Goal: Task Accomplishment & Management: Complete application form

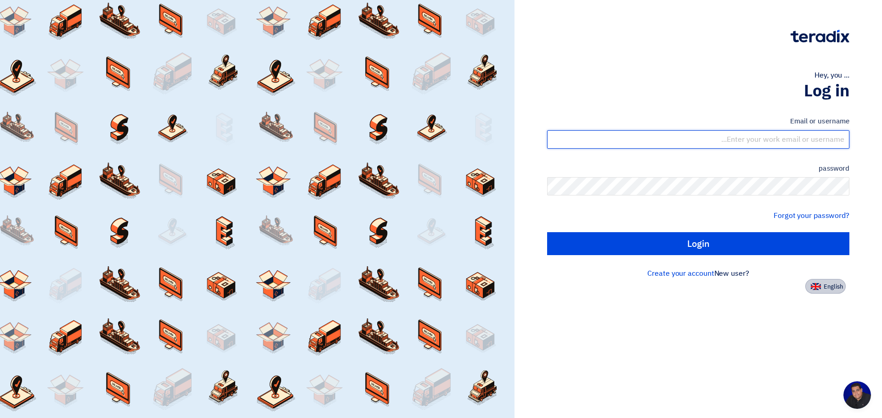
type input "[PERSON_NAME][EMAIL_ADDRESS][PERSON_NAME][DOMAIN_NAME]"
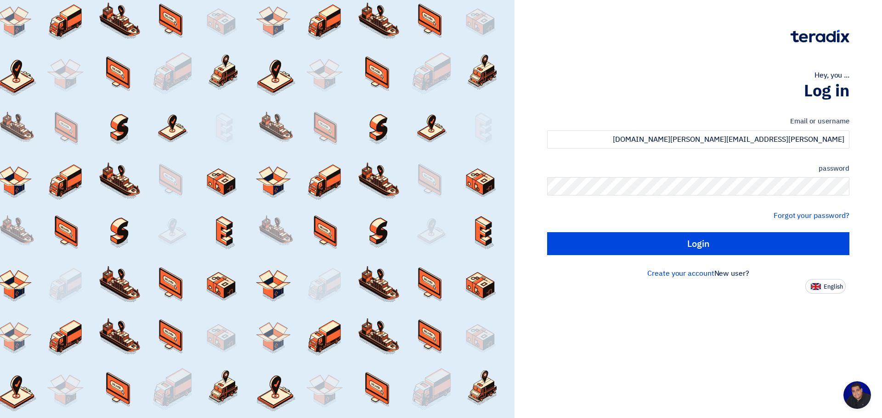
drag, startPoint x: 834, startPoint y: 288, endPoint x: 747, endPoint y: 293, distance: 87.0
click at [834, 288] on font "English" at bounding box center [833, 287] width 19 height 9
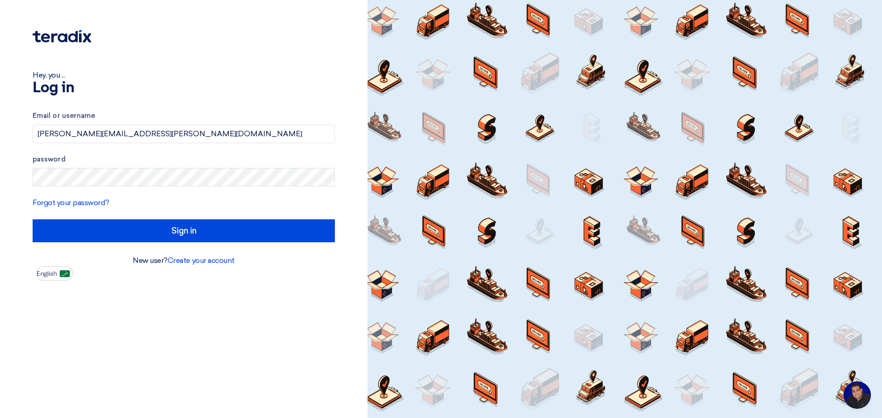
type input "Sign in"
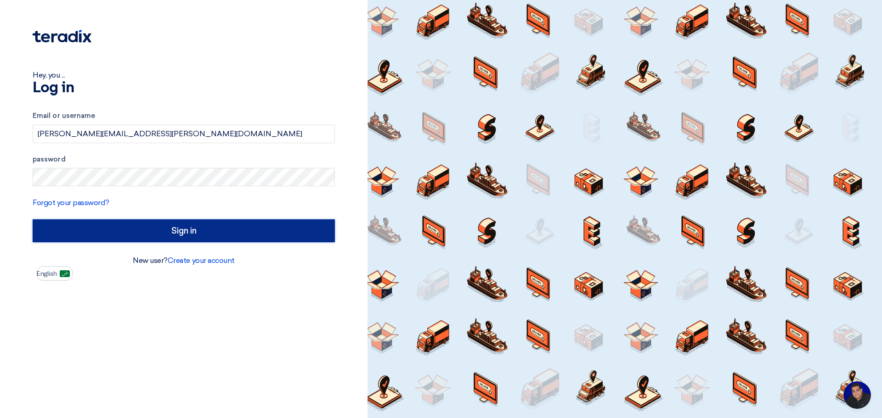
click at [188, 234] on input "Sign in" at bounding box center [184, 231] width 302 height 23
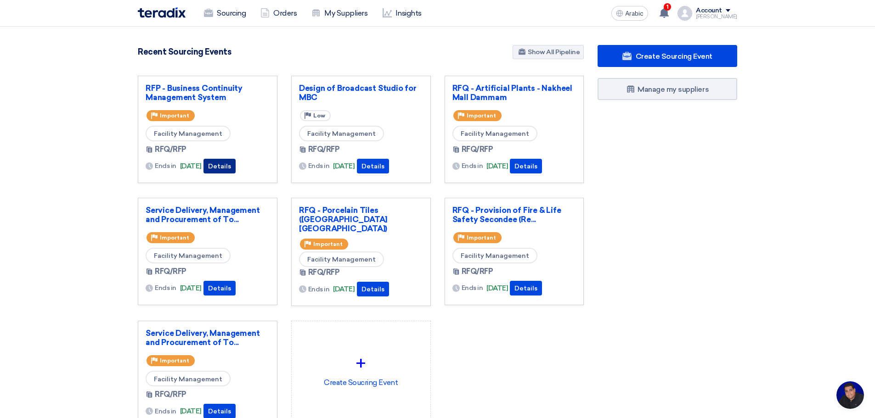
click at [231, 165] on font "Details" at bounding box center [219, 167] width 23 height 8
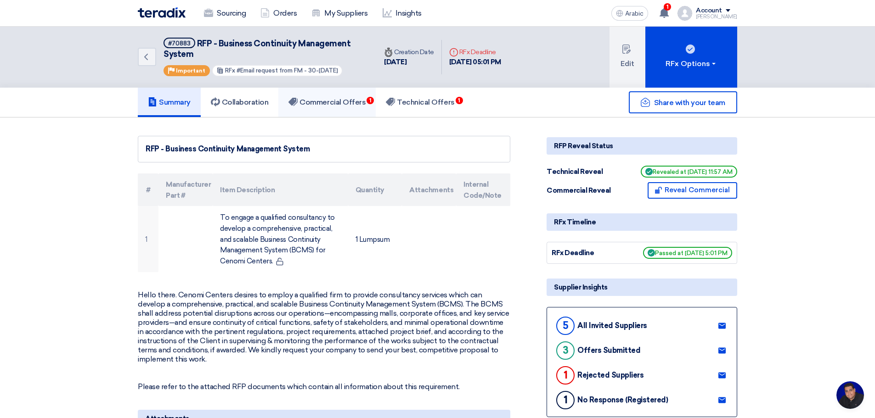
click at [338, 101] on font "Commercial Offers" at bounding box center [333, 102] width 66 height 9
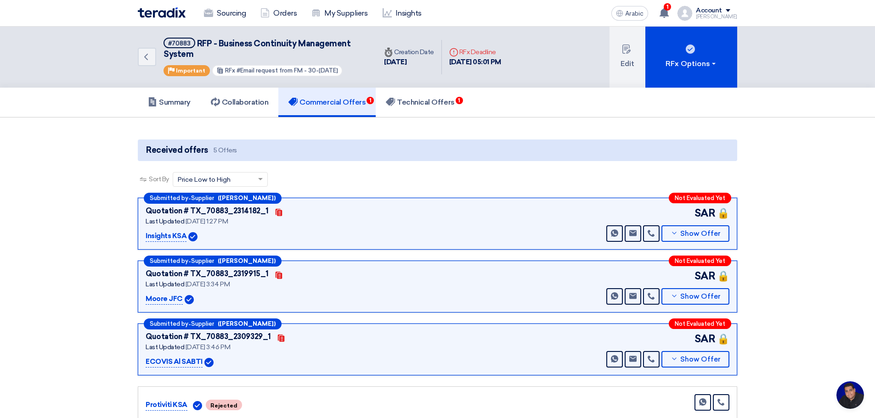
scroll to position [107, 0]
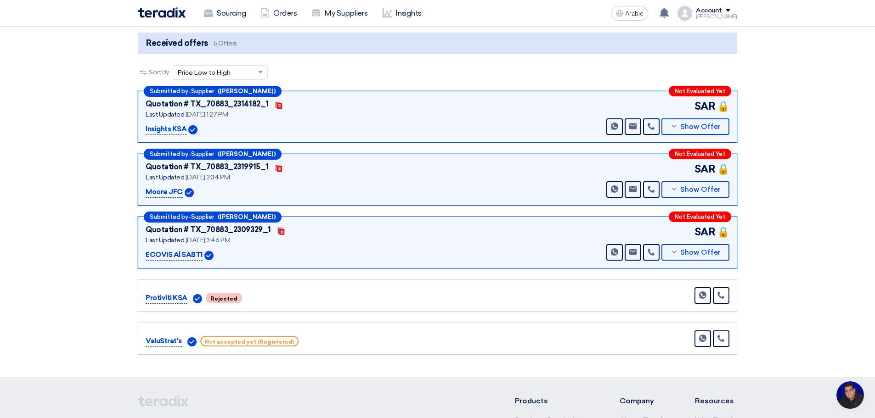
click at [92, 248] on section "Received offers 5 Offers Sort By Sort by × Price Low to High × Submitted by - S…" at bounding box center [437, 194] width 875 height 367
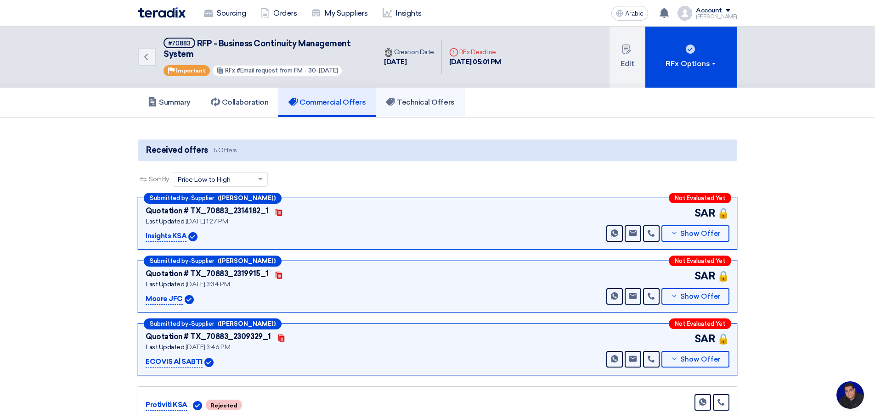
click at [419, 102] on font "Technical Offers" at bounding box center [425, 102] width 57 height 9
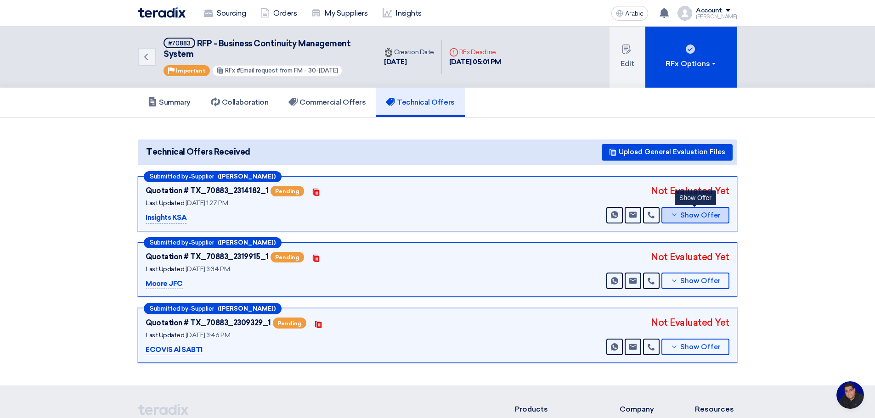
click at [700, 215] on font "Show Offer" at bounding box center [700, 215] width 40 height 8
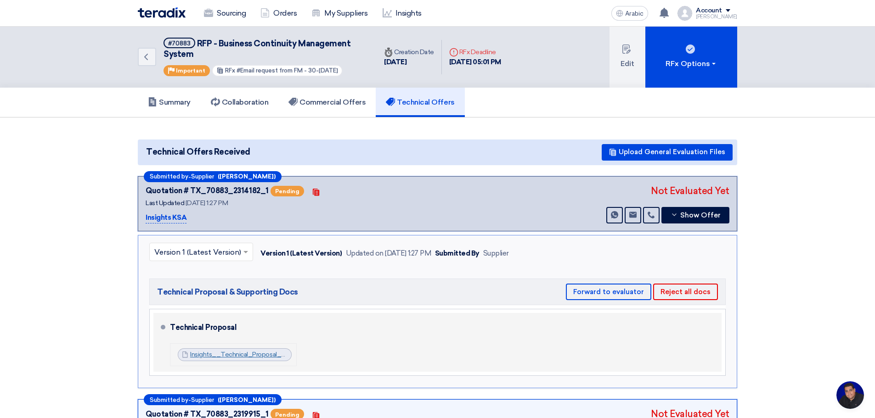
click at [228, 357] on font "Insights__Technical_Proposal__Business_Continuity_Management_Services__Cenomi_1…" at bounding box center [349, 355] width 318 height 8
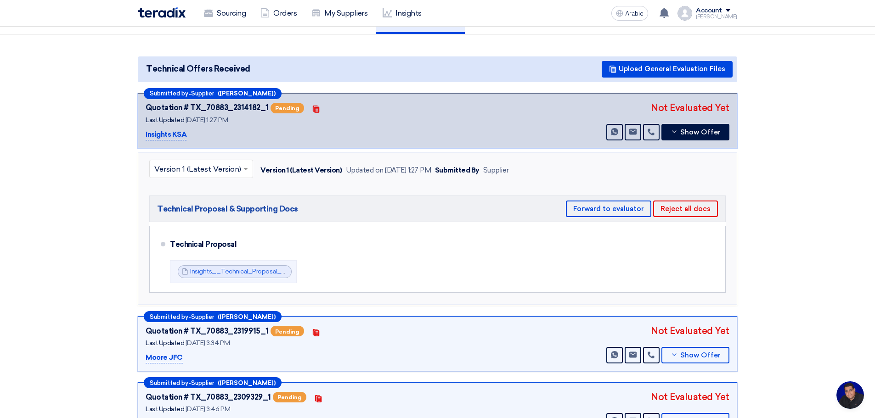
scroll to position [215, 0]
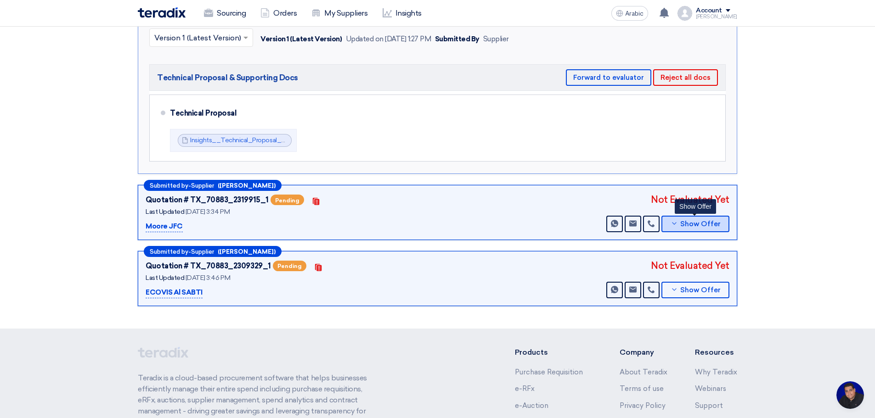
click at [696, 224] on font "Show Offer" at bounding box center [700, 224] width 40 height 8
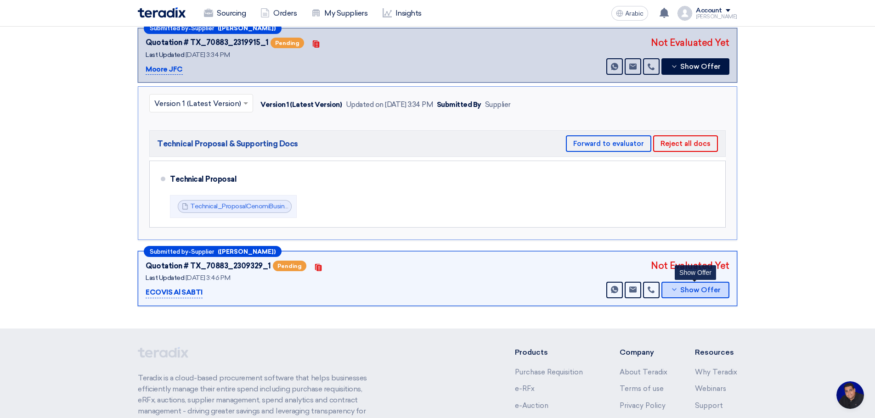
click at [695, 293] on font "Show Offer" at bounding box center [700, 290] width 40 height 8
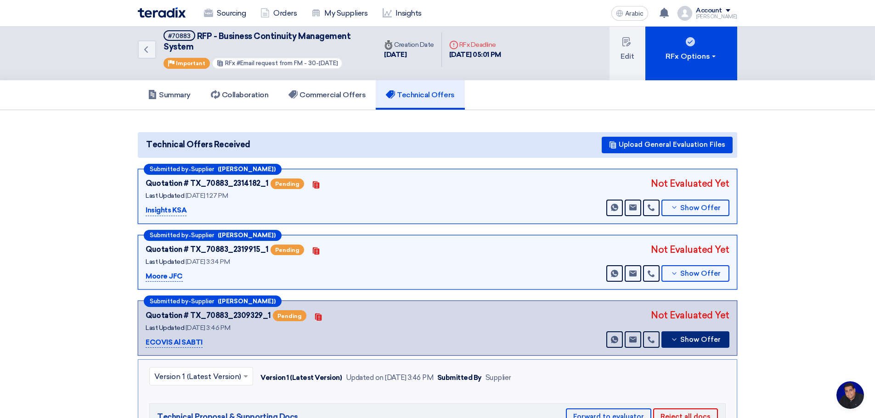
scroll to position [0, 0]
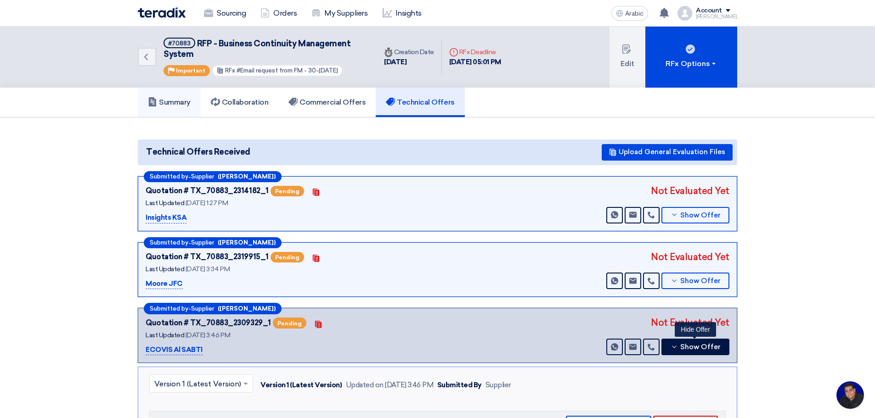
click at [182, 105] on font "Summary" at bounding box center [175, 102] width 32 height 9
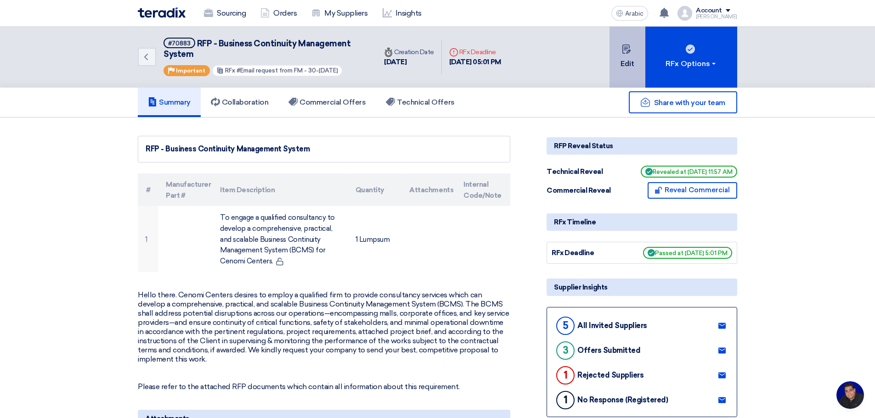
click at [625, 60] on font "Edit" at bounding box center [628, 63] width 14 height 9
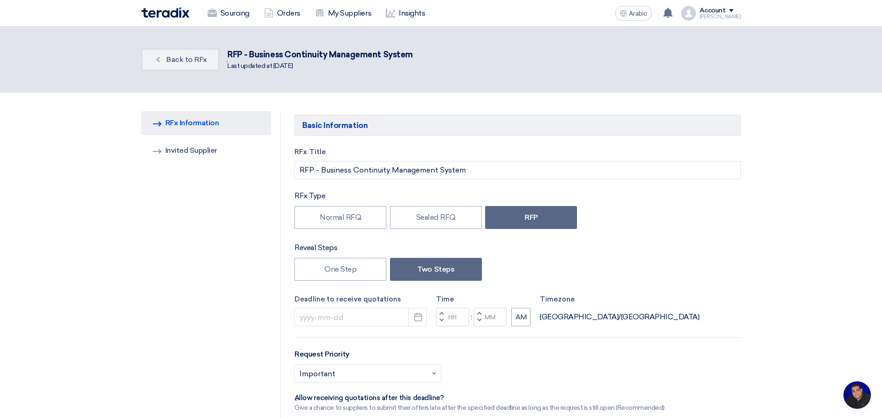
type input "[DATE]"
type input "05"
type input "01"
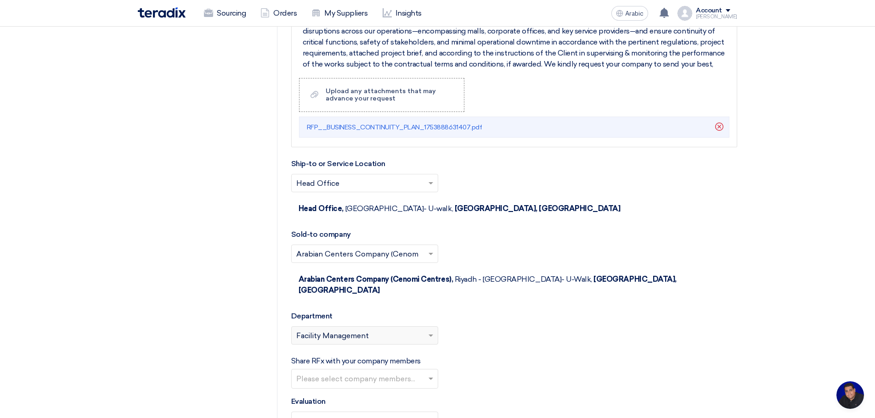
scroll to position [1286, 0]
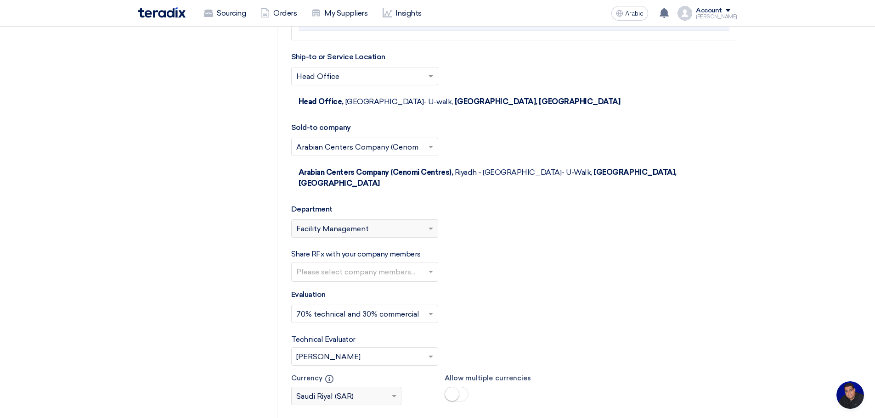
click at [430, 266] on input "text" at bounding box center [365, 273] width 139 height 15
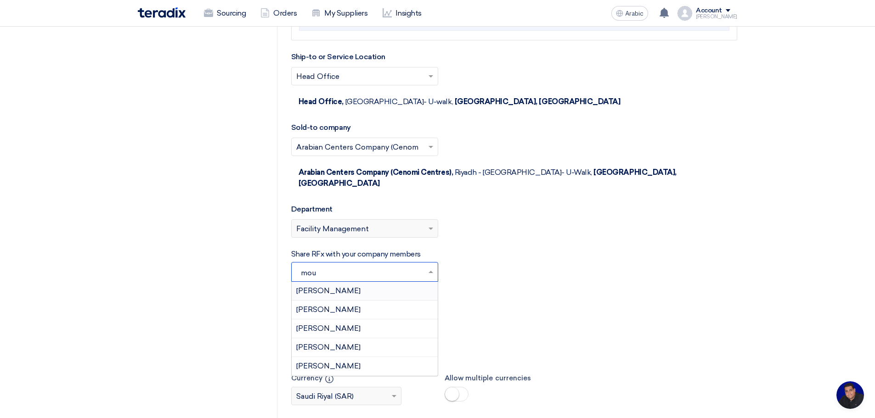
type input "mous"
click at [361, 287] on font "[PERSON_NAME]" at bounding box center [328, 291] width 64 height 9
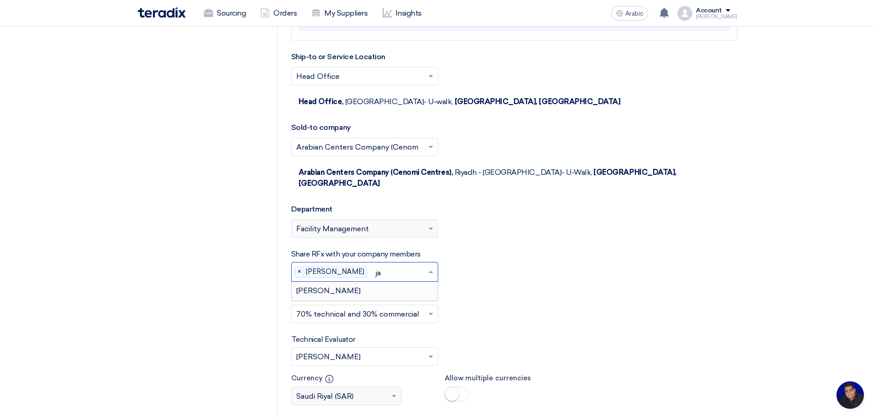
type input "j"
type input "s"
type input "a"
type input "[PERSON_NAME]"
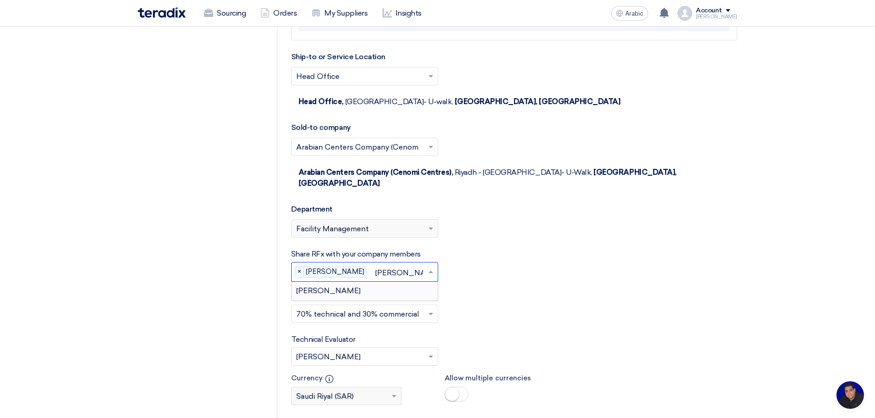
click at [332, 287] on font "[PERSON_NAME]" at bounding box center [328, 291] width 64 height 9
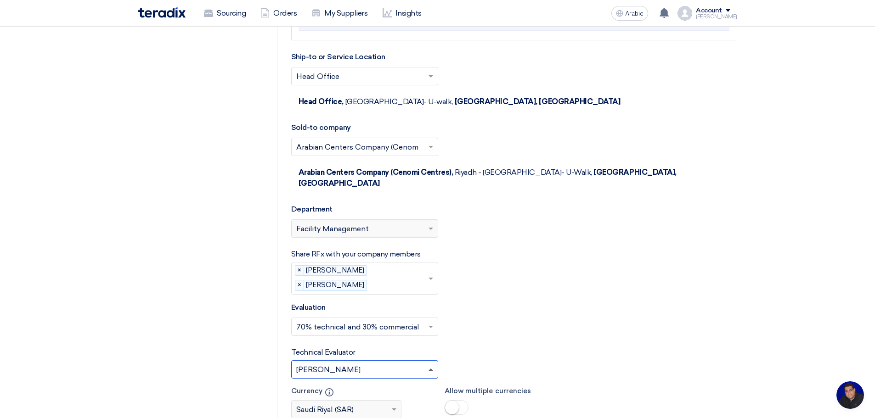
click at [430, 369] on span at bounding box center [431, 370] width 5 height 2
click at [338, 418] on font "[PERSON_NAME]" at bounding box center [328, 425] width 64 height 9
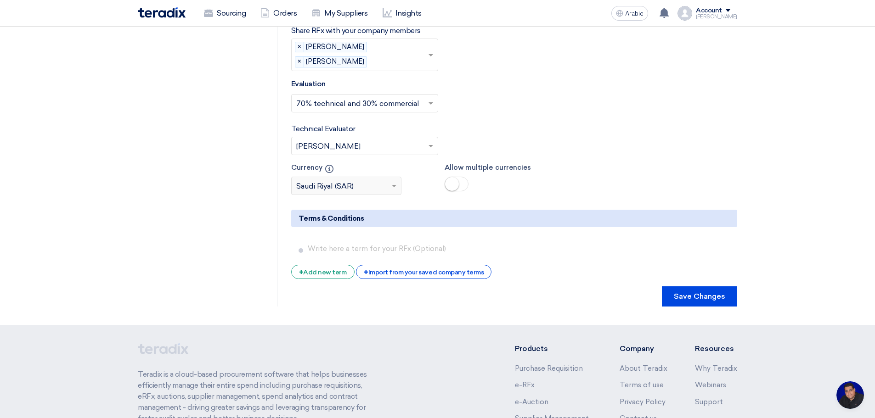
scroll to position [1591, 0]
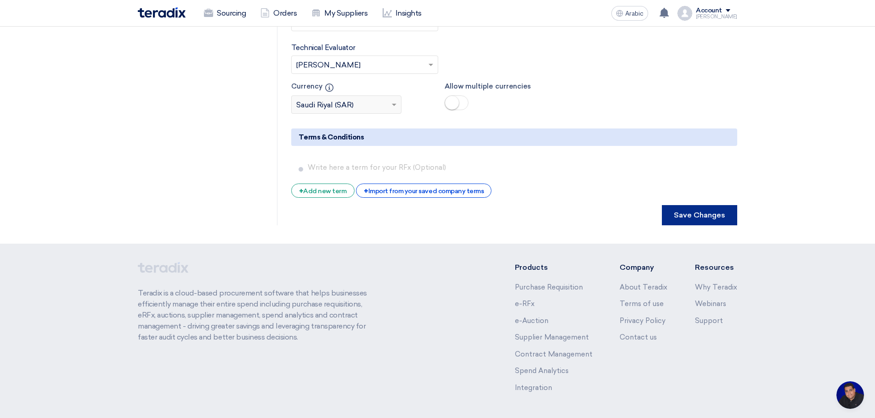
click at [706, 211] on font "Save Changes" at bounding box center [699, 215] width 51 height 9
click at [708, 211] on font "Save Changes" at bounding box center [699, 215] width 51 height 9
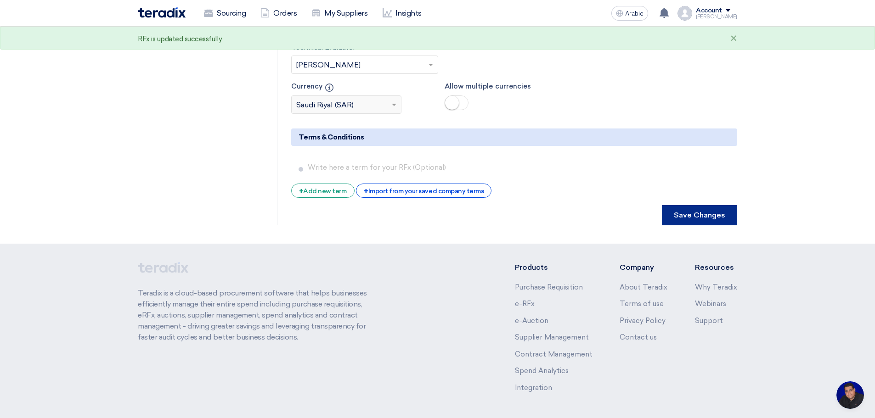
scroll to position [0, 0]
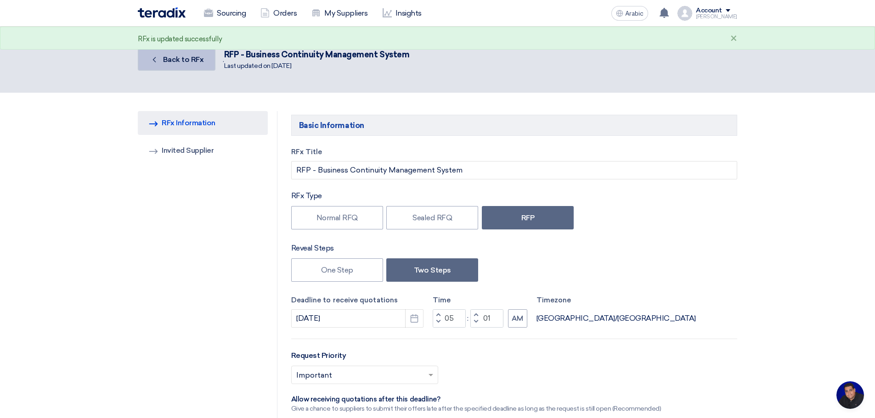
click at [190, 57] on font "Back to RFx" at bounding box center [183, 59] width 41 height 9
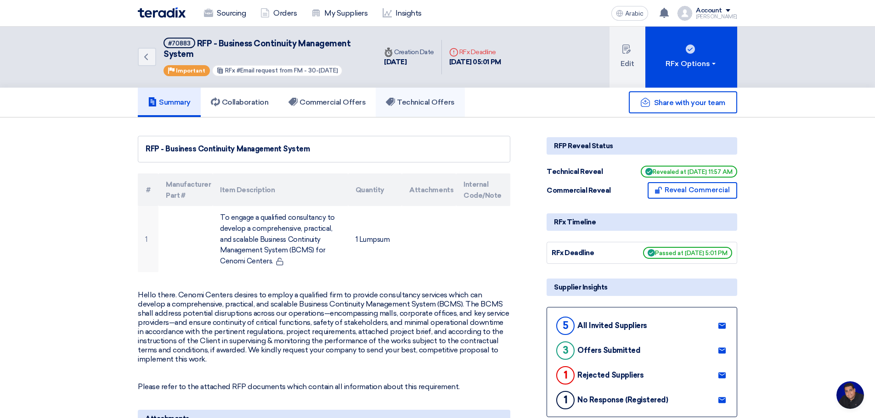
click at [413, 103] on font "Technical Offers" at bounding box center [425, 102] width 57 height 9
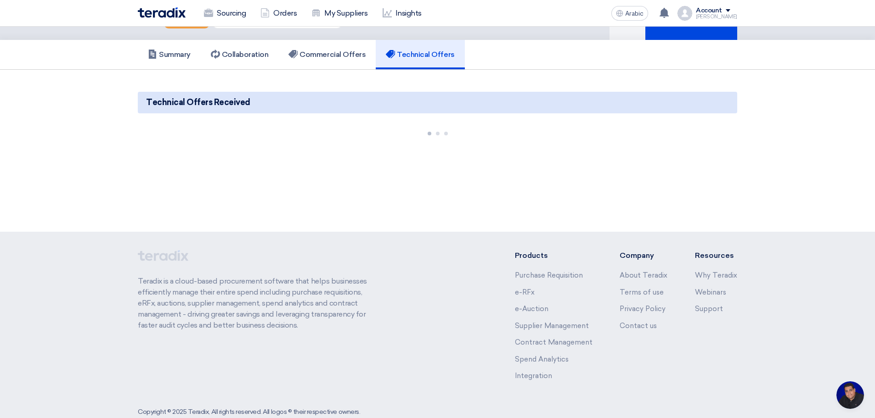
scroll to position [69, 0]
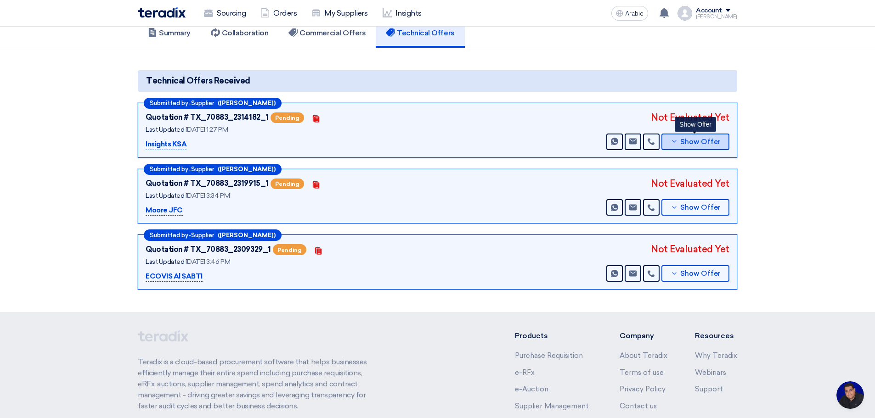
click at [703, 141] on font "Show Offer" at bounding box center [700, 142] width 40 height 8
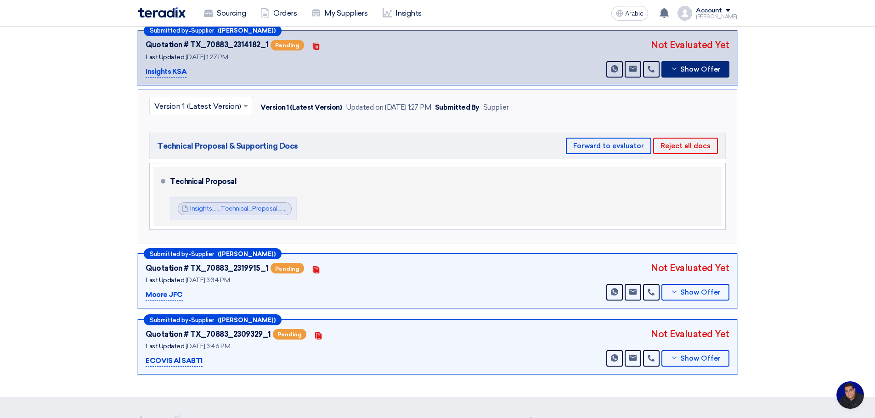
scroll to position [176, 0]
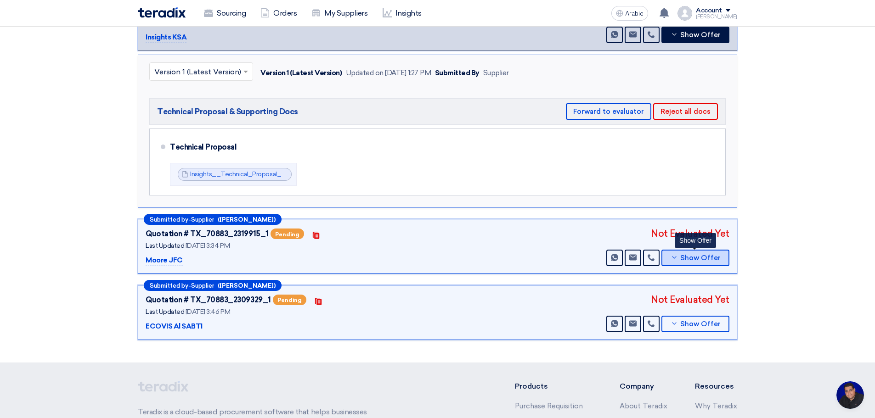
click at [697, 259] on font "Show Offer" at bounding box center [700, 258] width 40 height 8
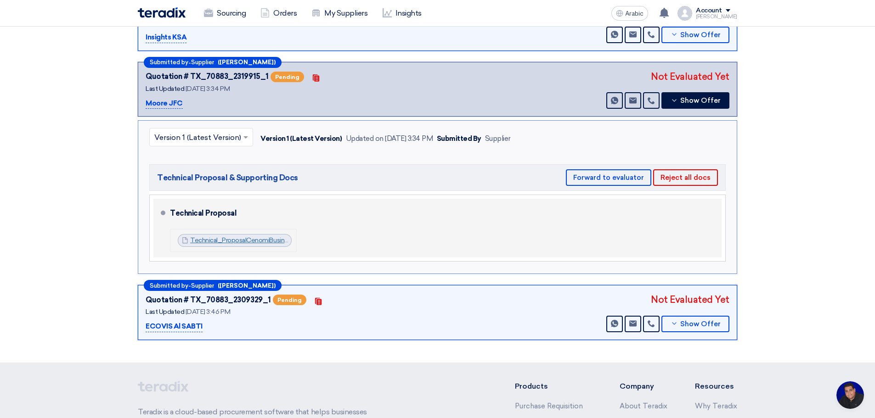
click at [249, 240] on font "Technical_ProposalCenomiBusiness_Continuity_Plan_1755691372625.pdf" at bounding box center [297, 241] width 214 height 8
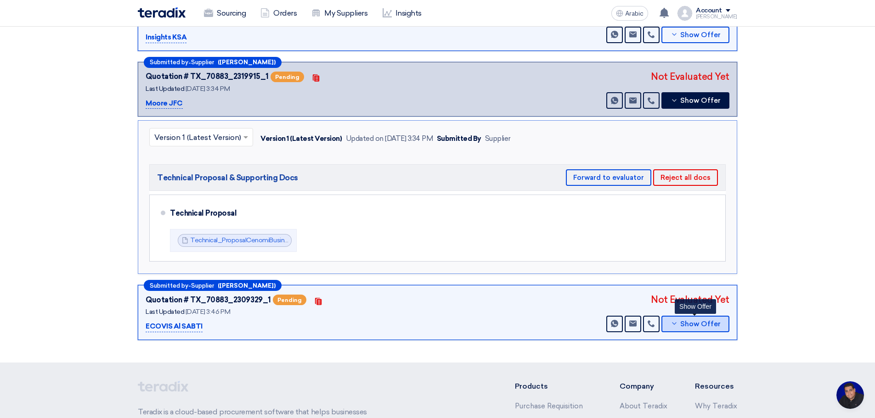
click at [701, 321] on font "Show Offer" at bounding box center [700, 324] width 40 height 8
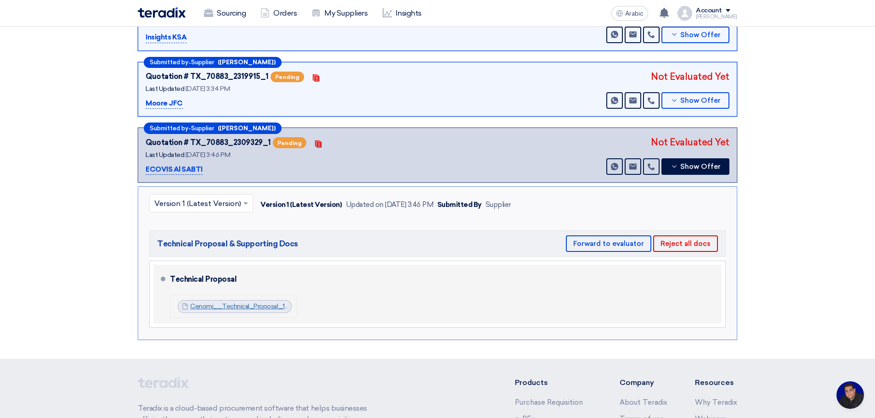
click at [240, 307] on font "Cenomi__Technical_Proposal_1755175433326.pdf" at bounding box center [264, 307] width 148 height 8
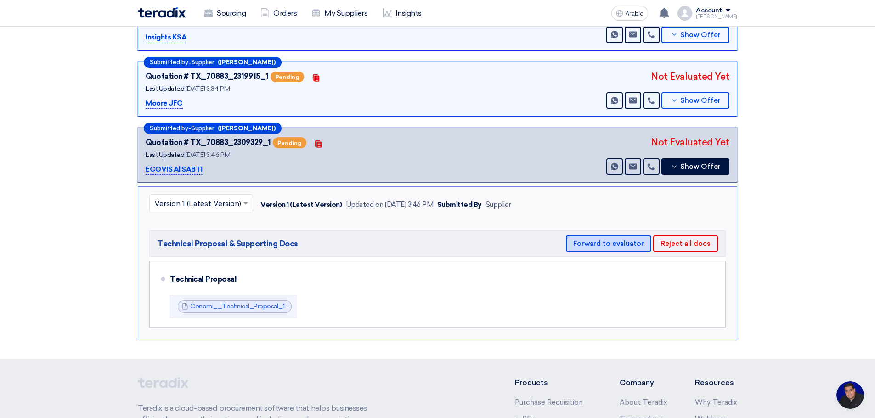
click at [626, 248] on button "Forward to evaluator" at bounding box center [608, 244] width 85 height 17
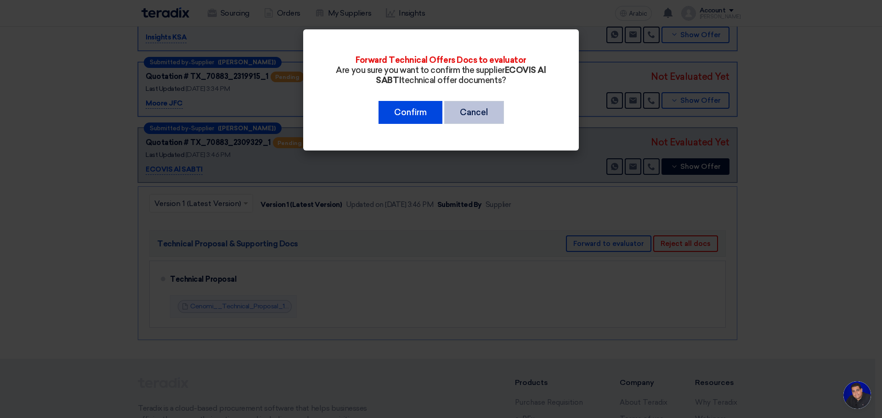
click at [482, 111] on font "Cancel" at bounding box center [474, 112] width 28 height 10
